Goal: Information Seeking & Learning: Learn about a topic

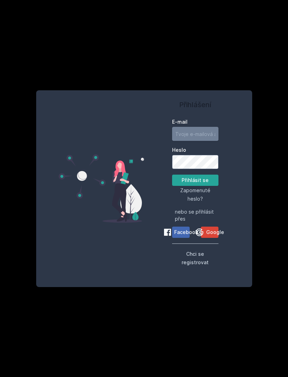
type input "[EMAIL_ADDRESS][DOMAIN_NAME]"
click at [195, 186] on button "Přihlásit se" at bounding box center [195, 180] width 46 height 11
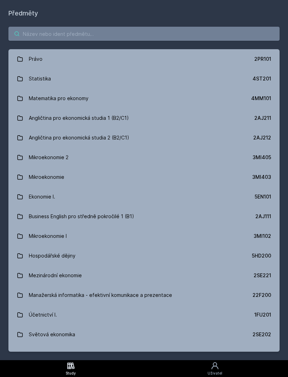
click at [238, 35] on input "search" at bounding box center [143, 34] width 271 height 14
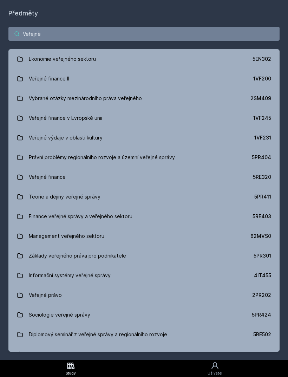
type input "Veřejnè"
click at [44, 178] on div "Veřejné finance" at bounding box center [47, 177] width 37 height 14
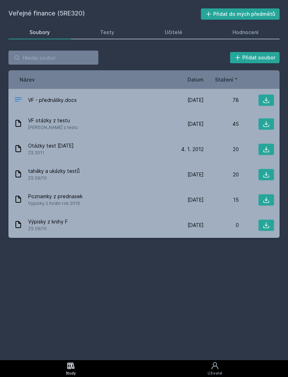
click at [55, 96] on div "VF - přednášky.docx" at bounding box center [91, 100] width 155 height 10
click at [21, 98] on icon at bounding box center [18, 99] width 7 height 4
click at [22, 96] on icon at bounding box center [18, 99] width 8 height 8
click at [22, 93] on div "VF - přednášky.docx [DATE] [DATE] 78" at bounding box center [143, 100] width 271 height 22
click at [268, 98] on icon at bounding box center [266, 100] width 7 height 7
